Goal: Information Seeking & Learning: Learn about a topic

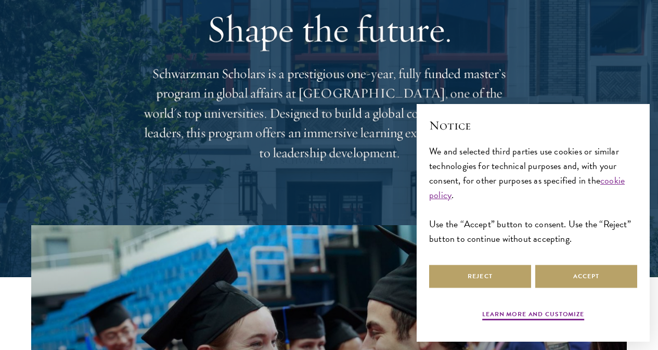
scroll to position [104, 0]
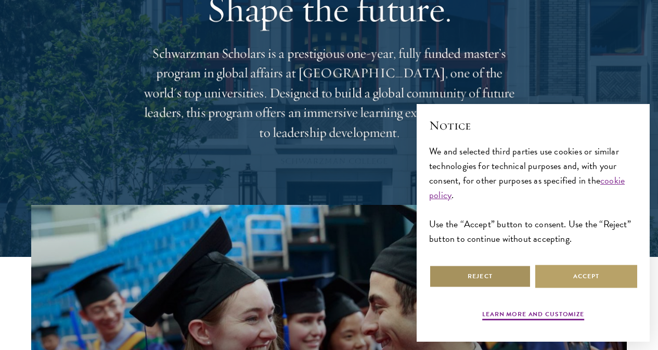
drag, startPoint x: 501, startPoint y: 282, endPoint x: 490, endPoint y: 265, distance: 20.3
click at [495, 274] on button "Reject" at bounding box center [480, 276] width 102 height 23
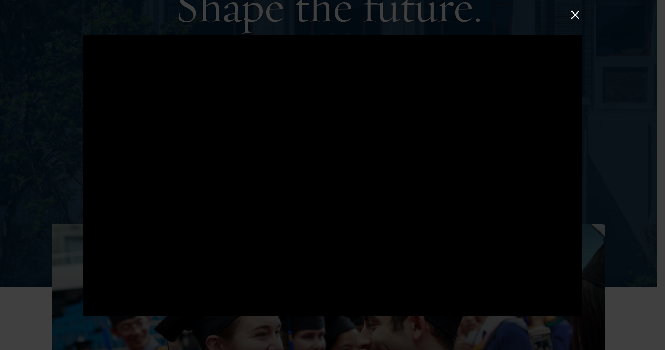
click at [582, 16] on button at bounding box center [576, 15] width 14 height 14
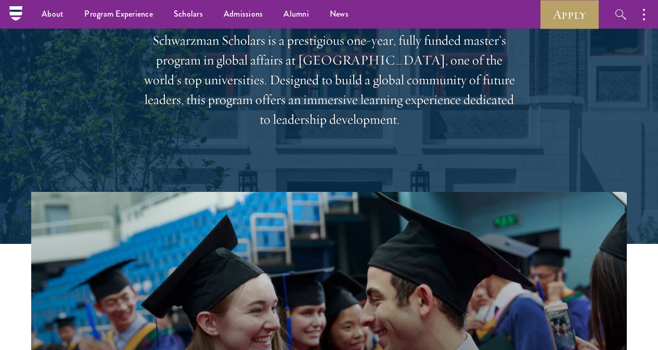
scroll to position [0, 0]
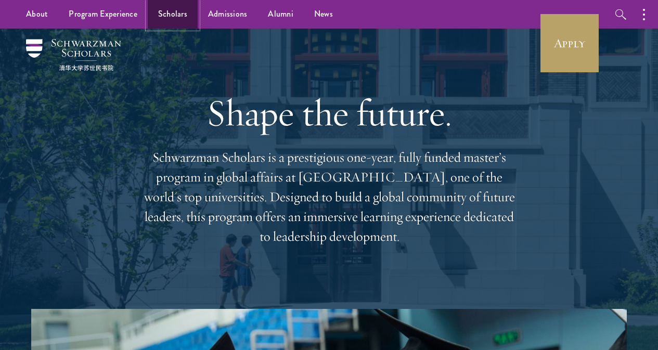
click at [177, 12] on link "Scholars" at bounding box center [173, 14] width 50 height 29
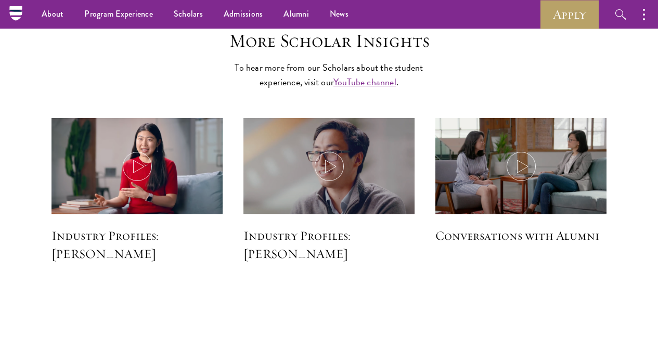
scroll to position [2283, 0]
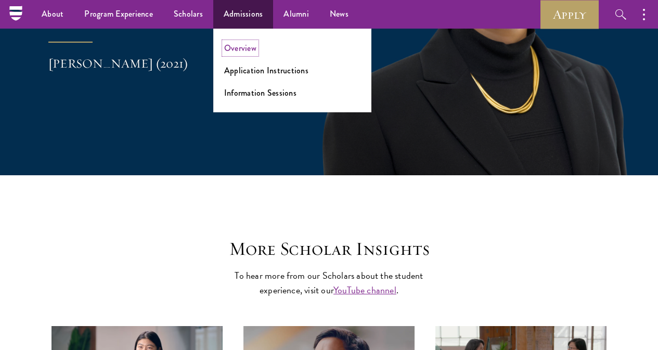
click at [241, 48] on link "Overview" at bounding box center [240, 48] width 32 height 12
